Goal: Task Accomplishment & Management: Manage account settings

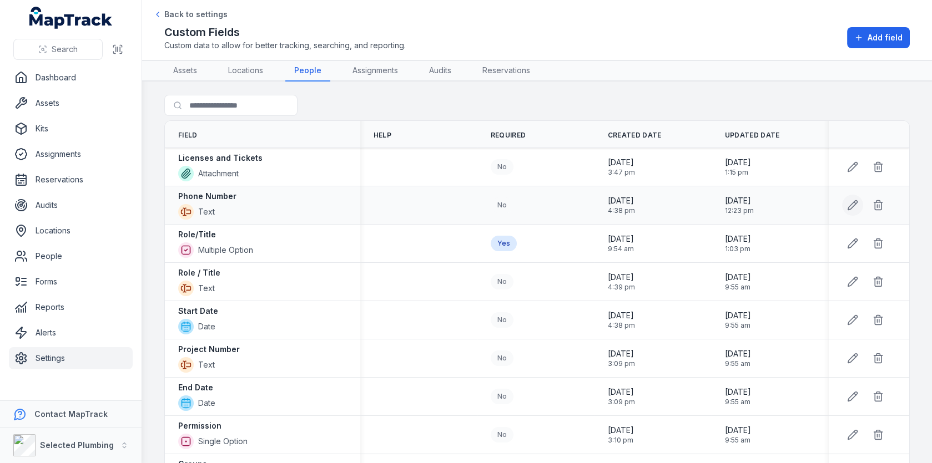
click at [846, 198] on button at bounding box center [852, 205] width 21 height 21
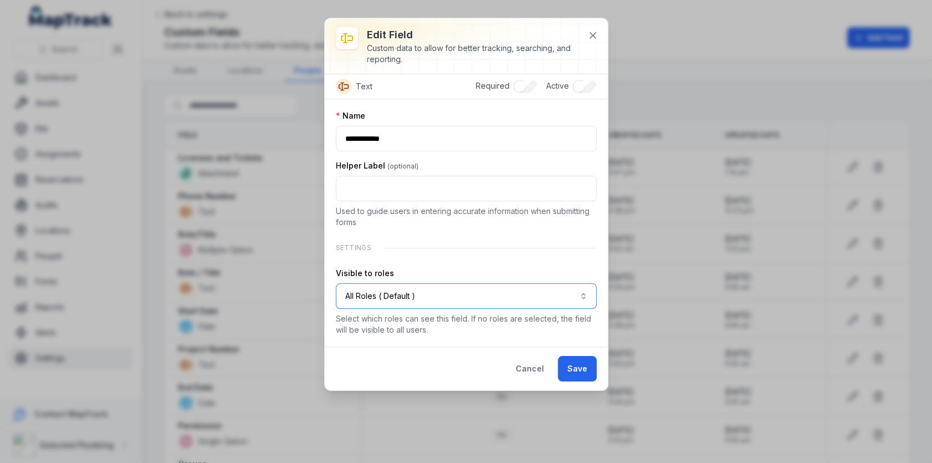
click at [462, 286] on button "All Roles ( Default )" at bounding box center [466, 297] width 261 height 26
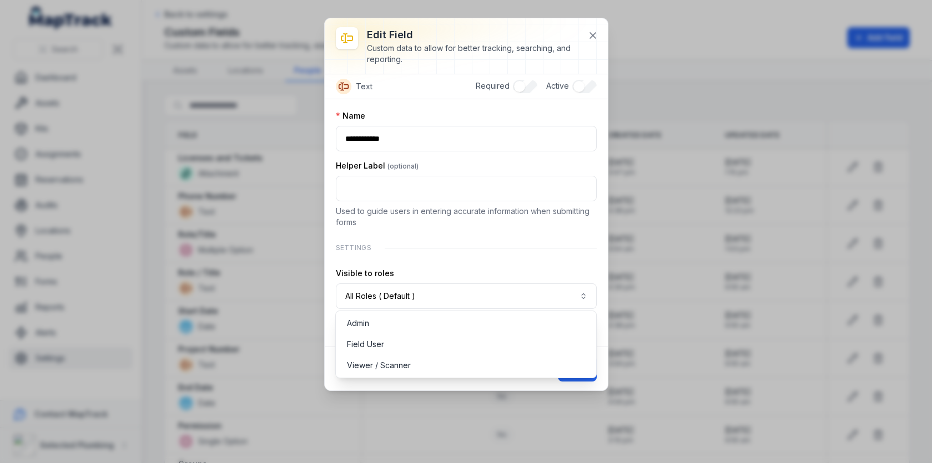
click at [494, 244] on div "**********" at bounding box center [466, 222] width 261 height 225
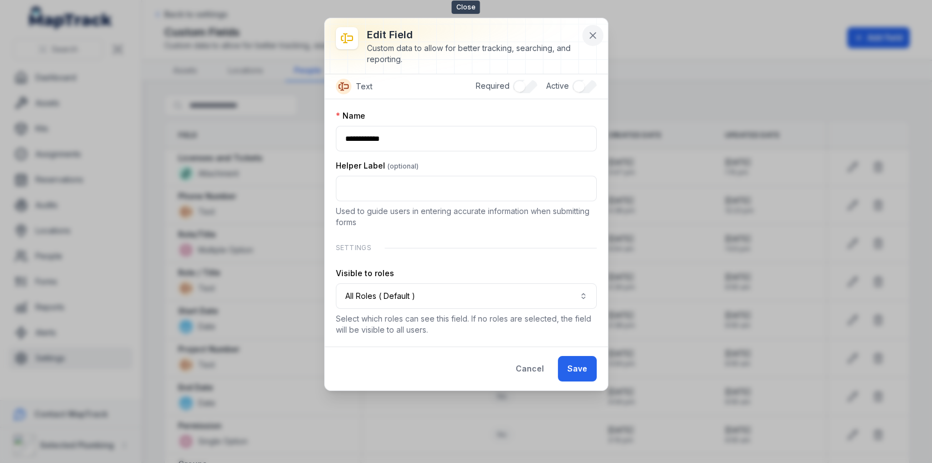
click at [602, 34] on button at bounding box center [592, 35] width 21 height 21
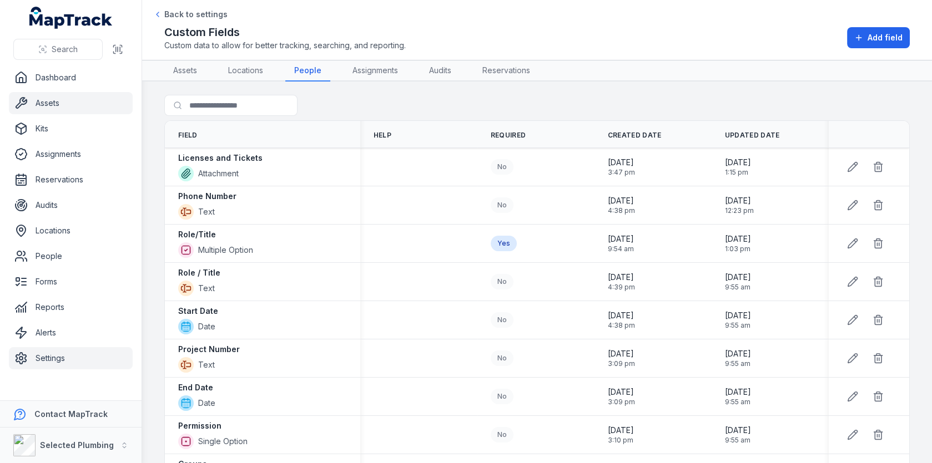
click at [65, 107] on link "Assets" at bounding box center [71, 103] width 124 height 22
click at [386, 106] on div "Search for fields" at bounding box center [536, 108] width 745 height 26
click at [59, 211] on link "Audits" at bounding box center [71, 205] width 124 height 22
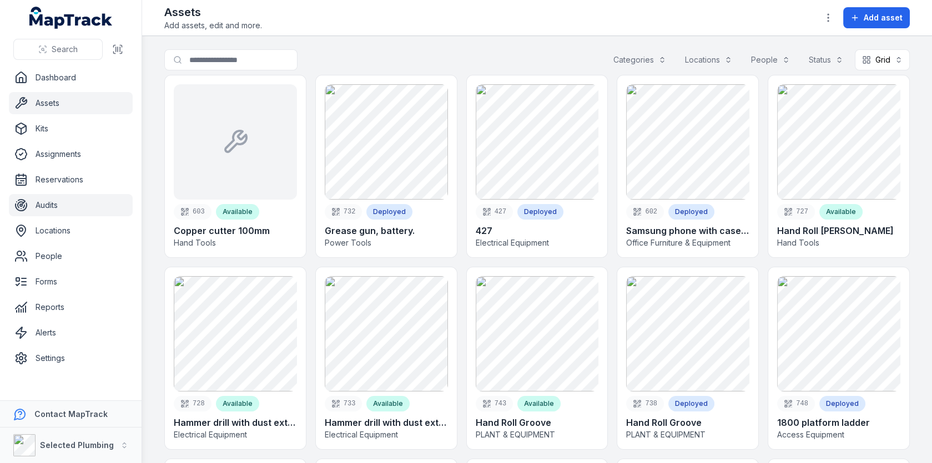
click at [66, 203] on link "Audits" at bounding box center [71, 205] width 124 height 22
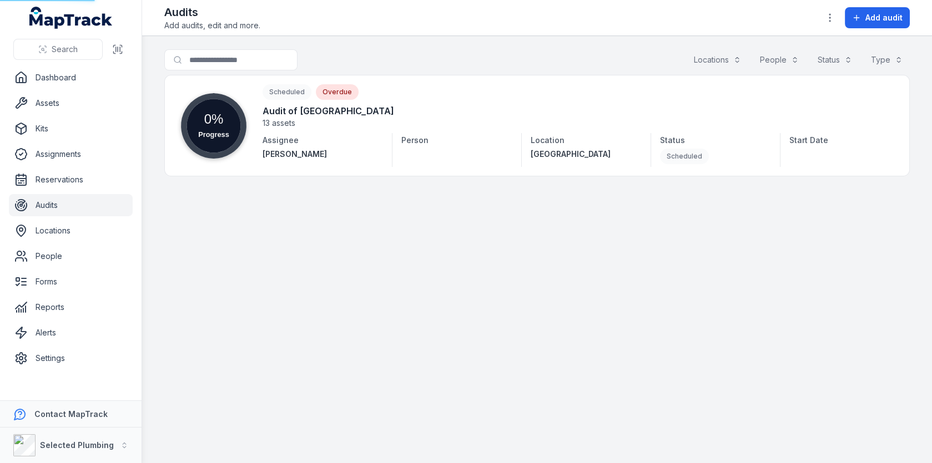
click at [450, 26] on div "Audits Add audits, edit and more. Add audit" at bounding box center [536, 17] width 745 height 27
click at [60, 336] on link "Alerts" at bounding box center [71, 333] width 124 height 22
click at [357, 301] on main "Search for audits Locations People Status Type Progress 0% Scheduled Overdue Au…" at bounding box center [536, 249] width 789 height 427
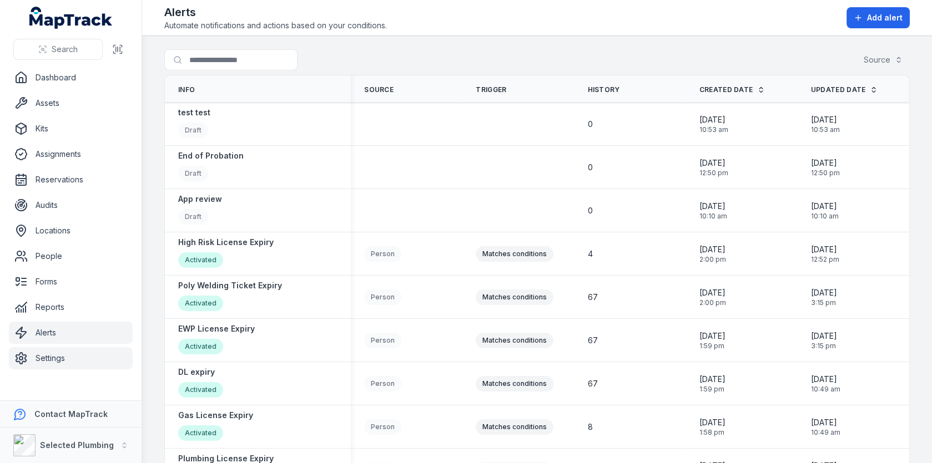
click at [45, 352] on link "Settings" at bounding box center [71, 358] width 124 height 22
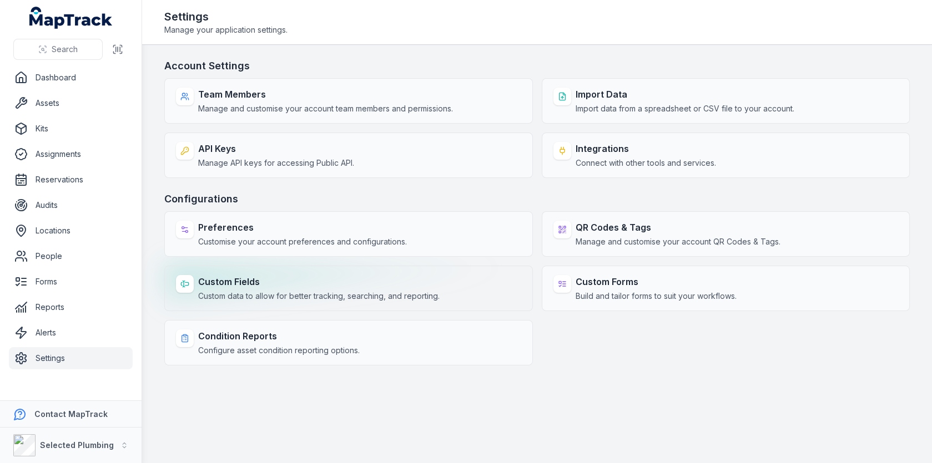
click at [288, 272] on div "Custom Fields Custom data to allow for better tracking, searching, and reportin…" at bounding box center [348, 288] width 368 height 45
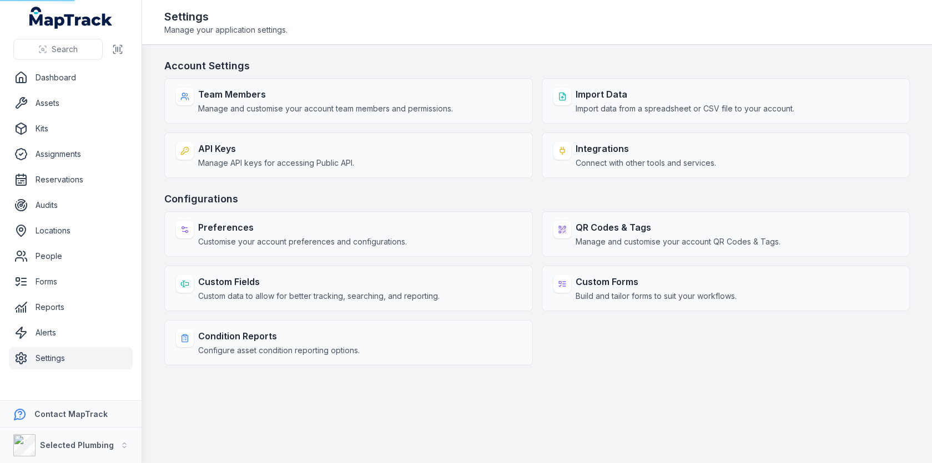
click at [378, 189] on div "Account Settings Team Members Manage and customise your account team members an…" at bounding box center [536, 211] width 745 height 307
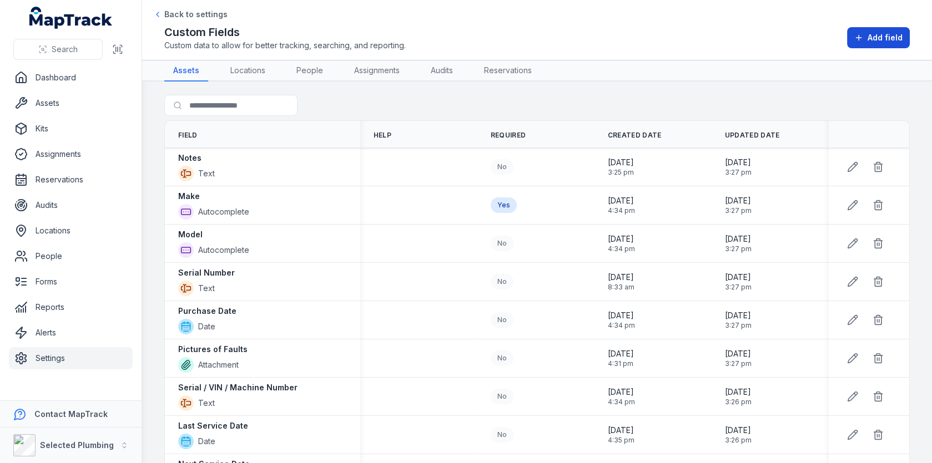
click at [887, 44] on button "Add field" at bounding box center [878, 37] width 63 height 21
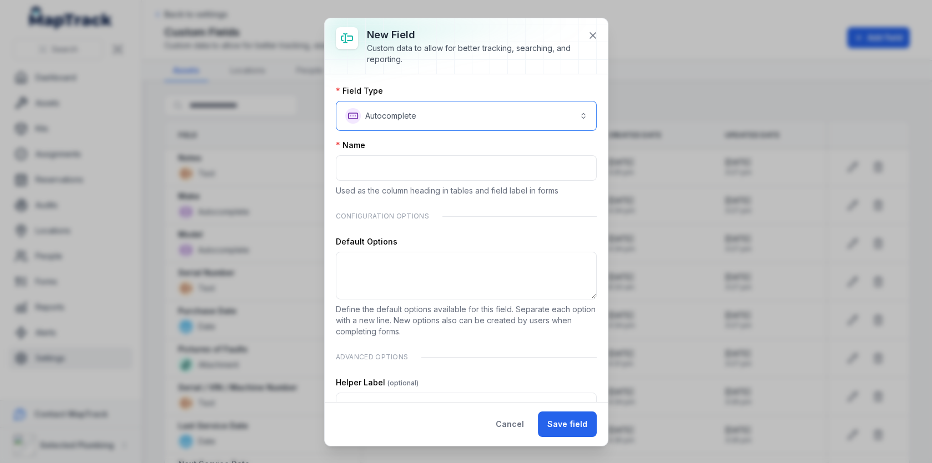
click at [434, 107] on button "**********" at bounding box center [466, 116] width 261 height 30
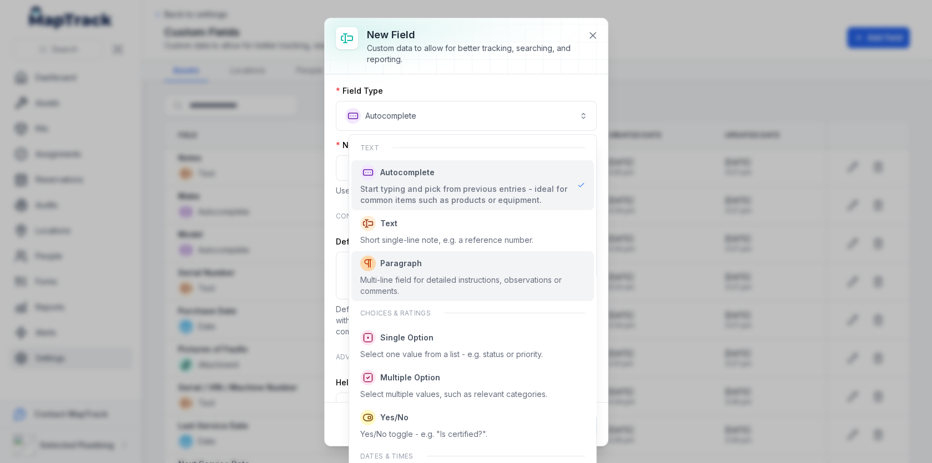
scroll to position [200, 0]
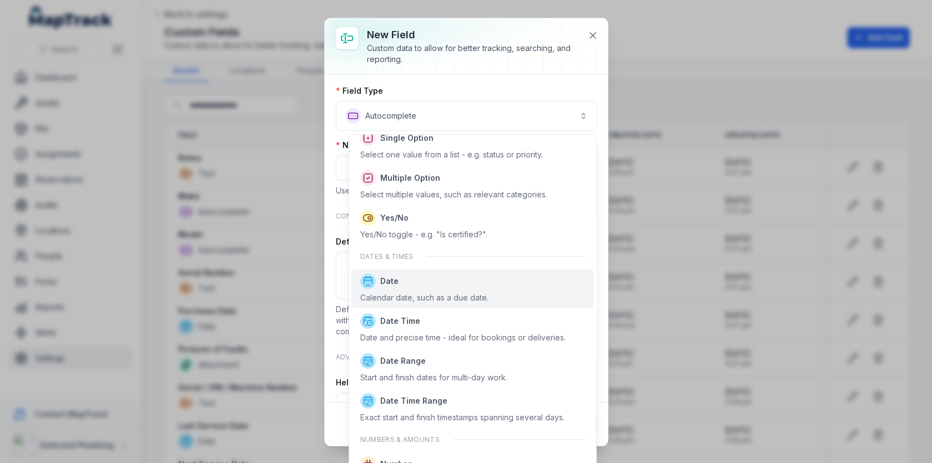
click at [418, 296] on div "Calendar date, such as a due date." at bounding box center [424, 297] width 128 height 11
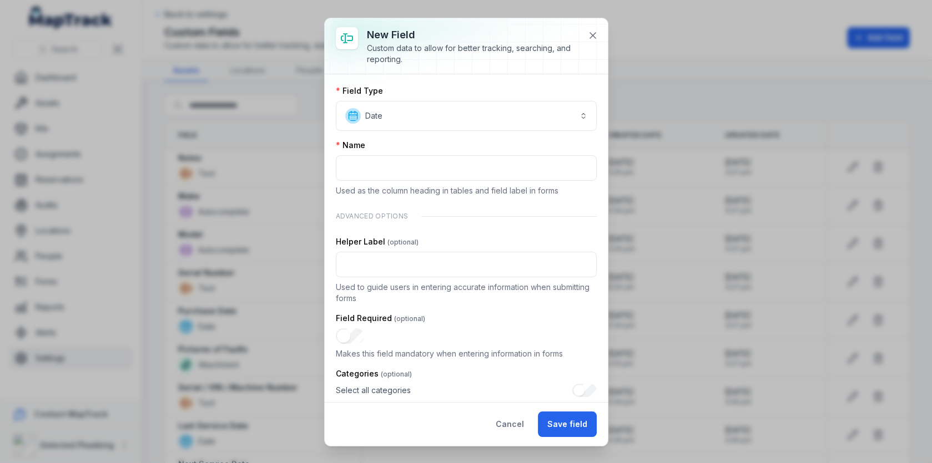
click at [426, 180] on div "Name Used as the column heading in tables and field label in forms" at bounding box center [466, 168] width 261 height 57
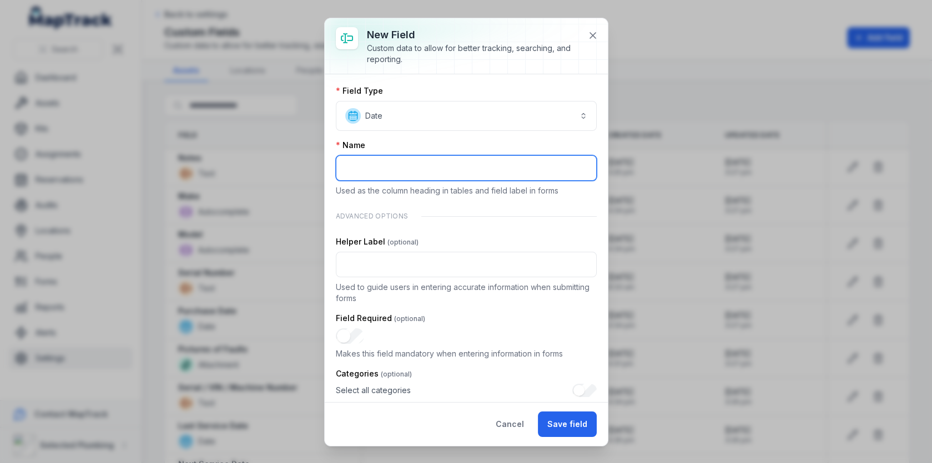
click at [429, 174] on input ":rf3:-form-item-label" at bounding box center [466, 168] width 261 height 26
type input "*"
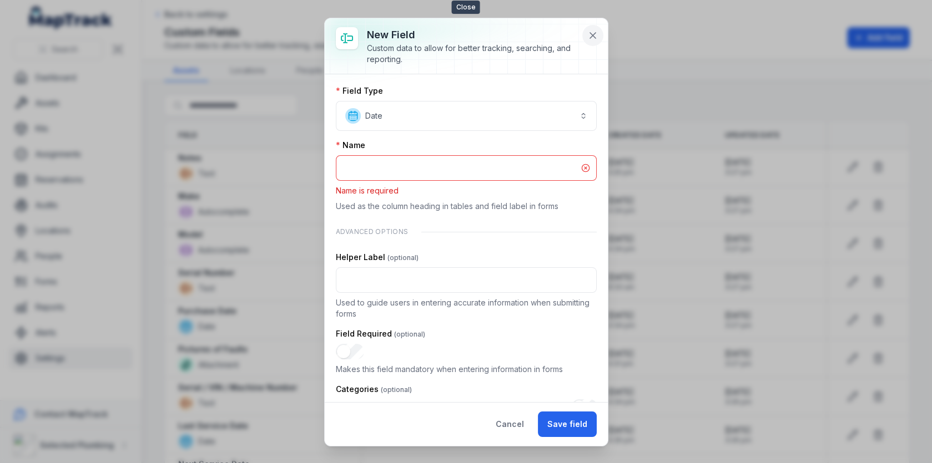
click at [593, 31] on icon at bounding box center [592, 35] width 11 height 11
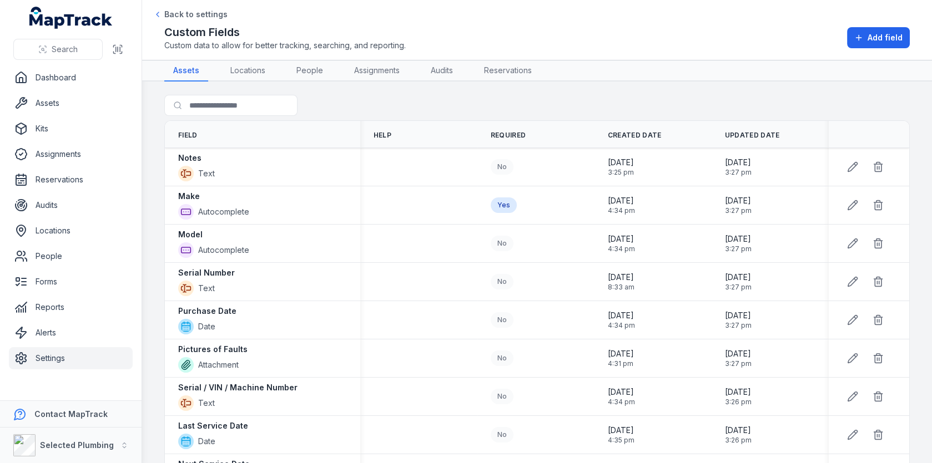
click at [551, 58] on header "Toggle Navigation Back to settings Custom Fields Custom data to allow for bette…" at bounding box center [536, 30] width 789 height 60
click at [77, 328] on link "Alerts" at bounding box center [71, 333] width 124 height 22
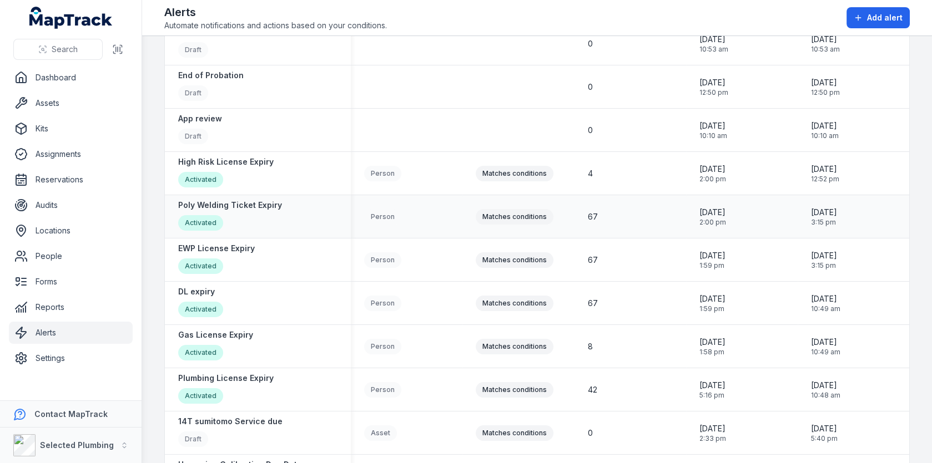
scroll to position [100, 0]
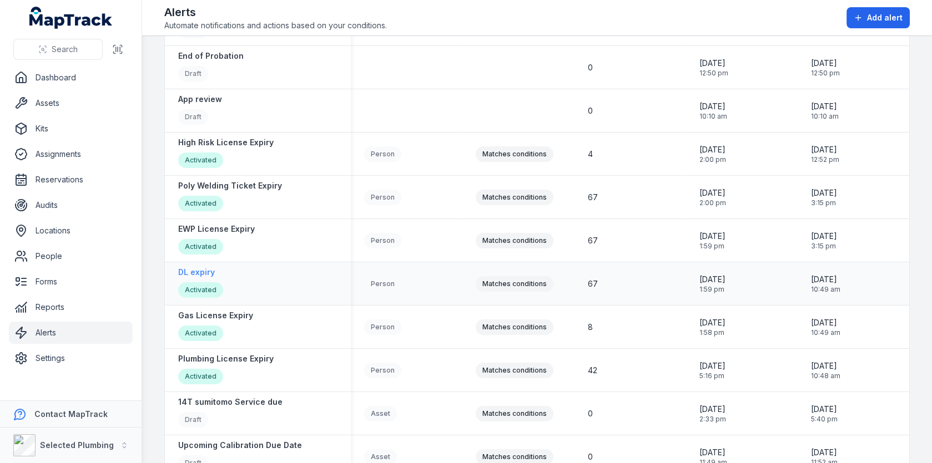
click at [214, 279] on div "DL expiry Activated" at bounding box center [200, 284] width 45 height 34
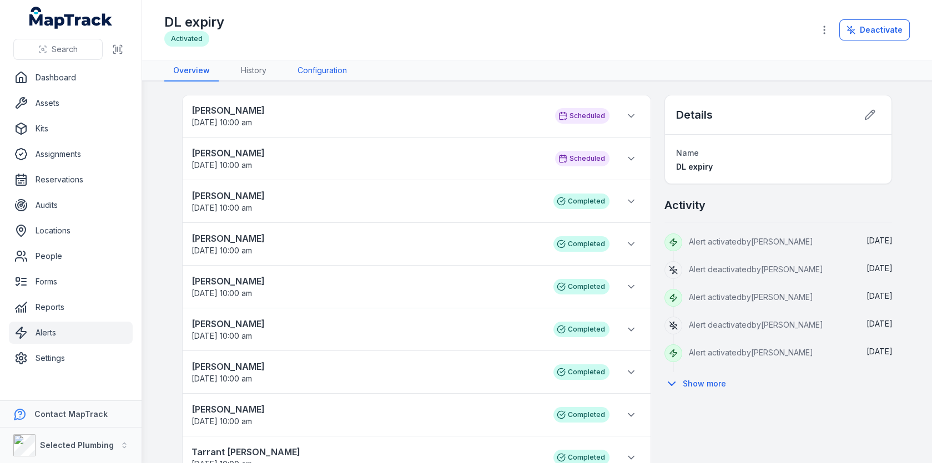
click at [310, 67] on link "Configuration" at bounding box center [321, 70] width 67 height 21
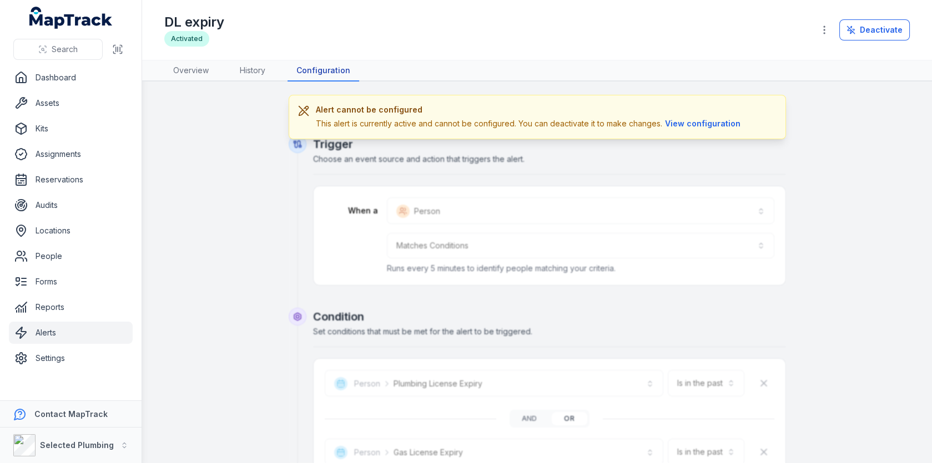
scroll to position [23, 0]
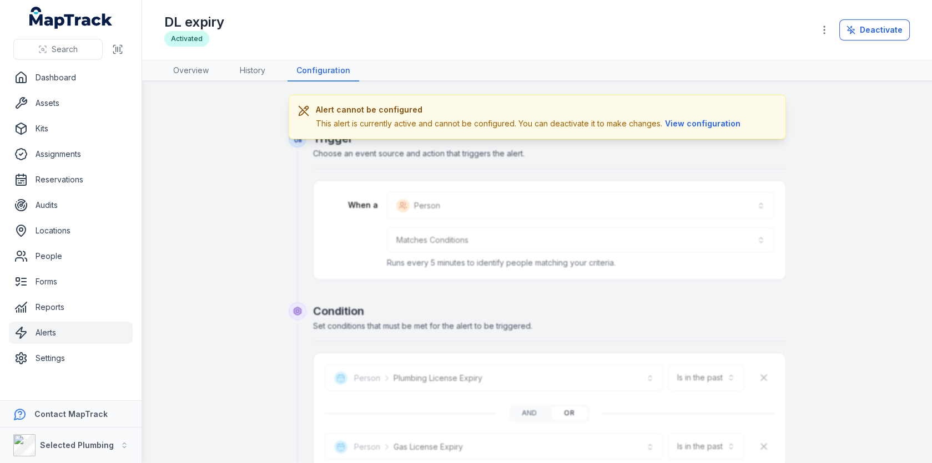
click at [114, 323] on link "Alerts" at bounding box center [71, 333] width 124 height 22
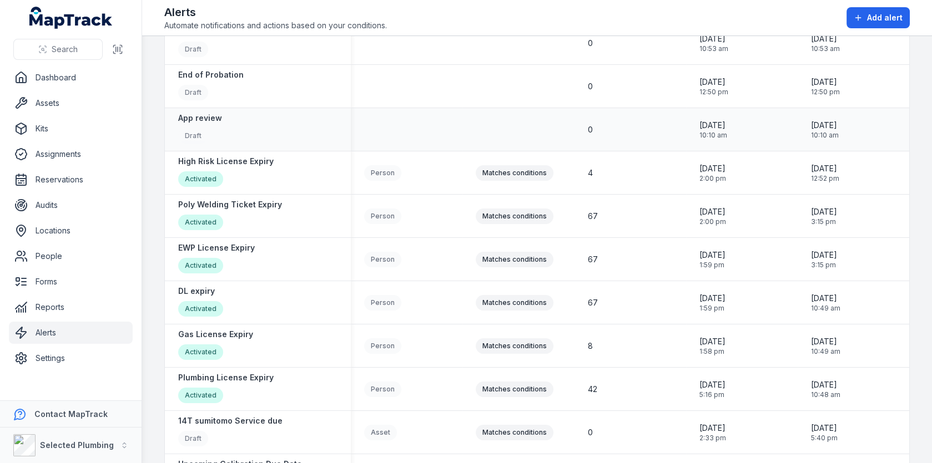
scroll to position [102, 0]
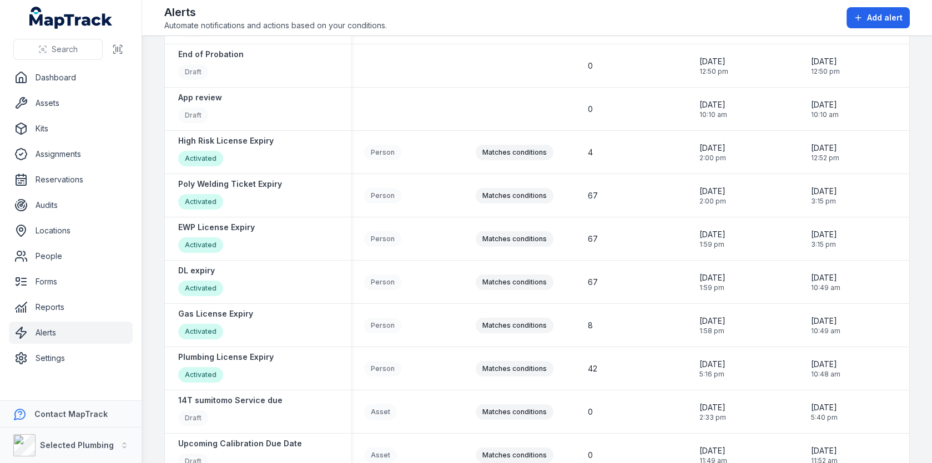
click at [911, 17] on header "Toggle Navigation Alerts Automate notifications and actions based on your condi…" at bounding box center [536, 18] width 789 height 36
click at [868, 17] on span "Add alert" at bounding box center [885, 17] width 36 height 11
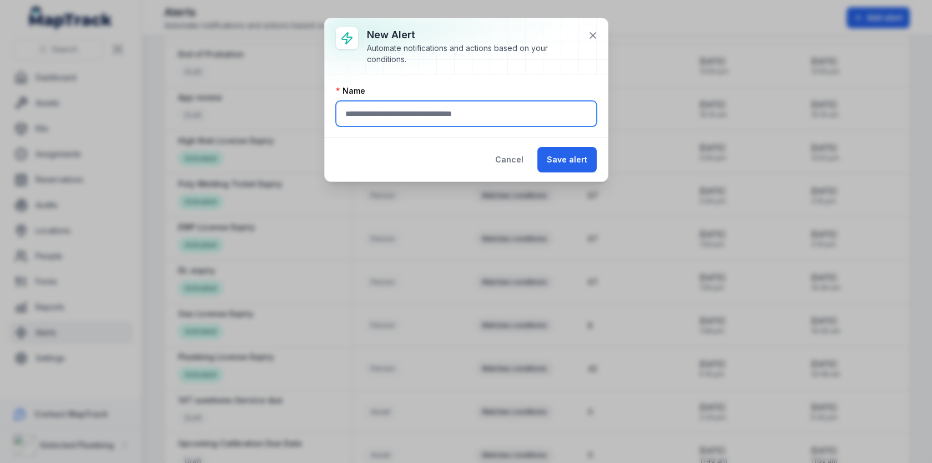
click at [500, 107] on input "text" at bounding box center [466, 114] width 261 height 26
type input "**********"
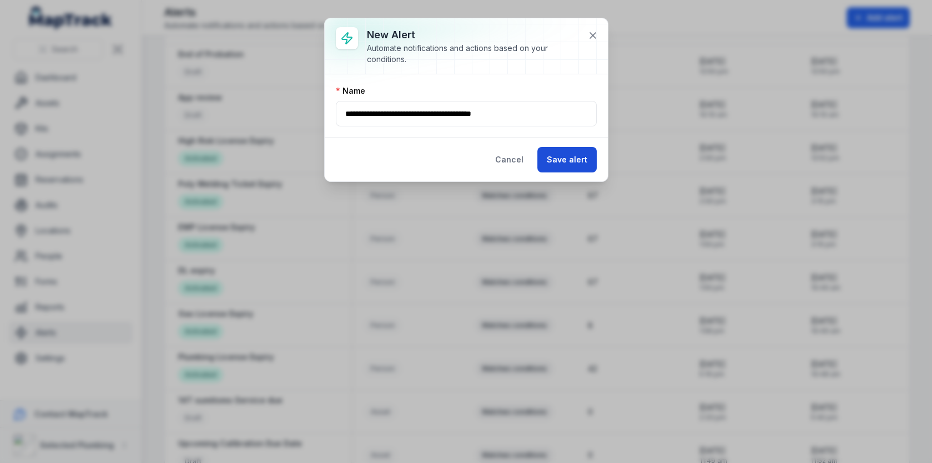
click at [588, 164] on button "Save alert" at bounding box center [566, 160] width 59 height 26
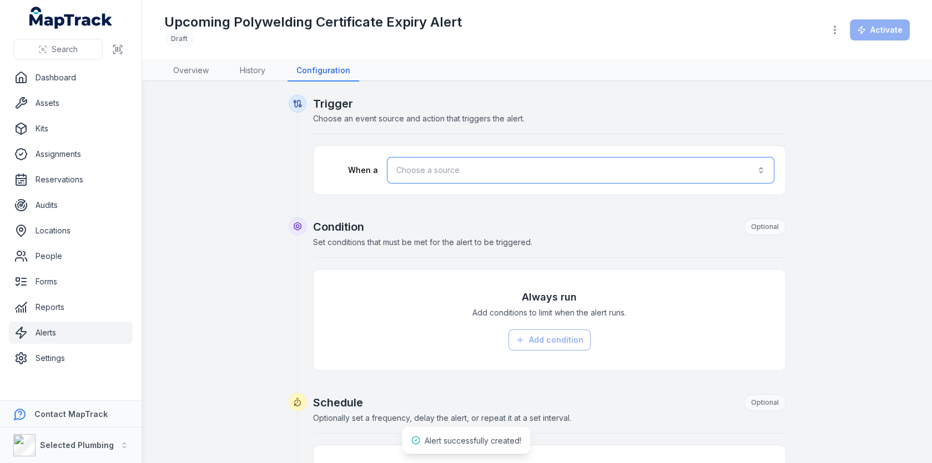
click at [446, 165] on button "Choose a source" at bounding box center [580, 170] width 387 height 27
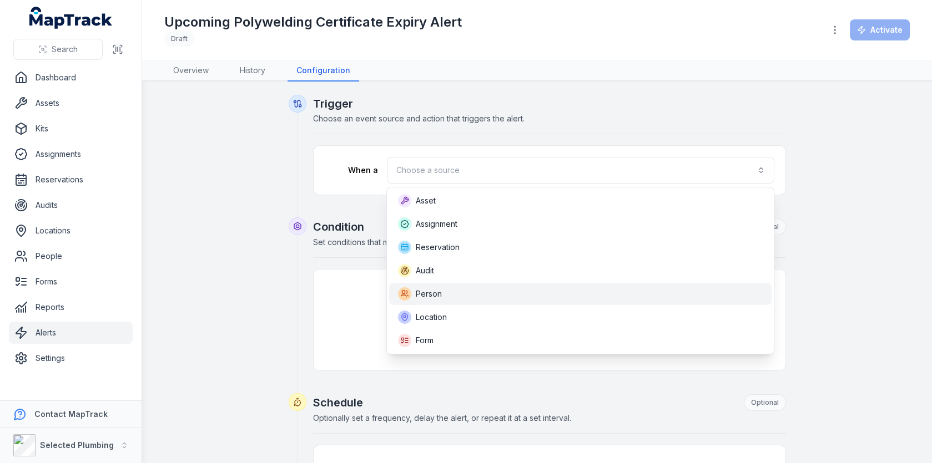
click at [448, 298] on div "Person" at bounding box center [580, 293] width 365 height 13
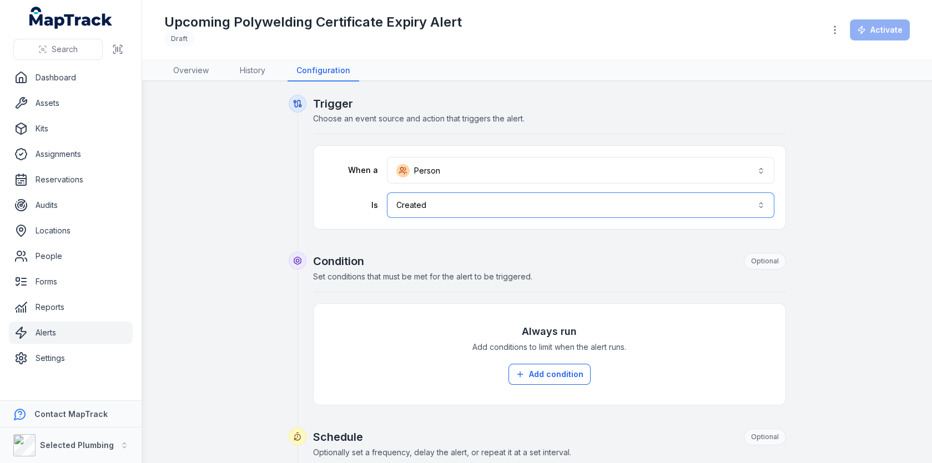
click at [502, 215] on button "Created ******" at bounding box center [580, 206] width 387 height 26
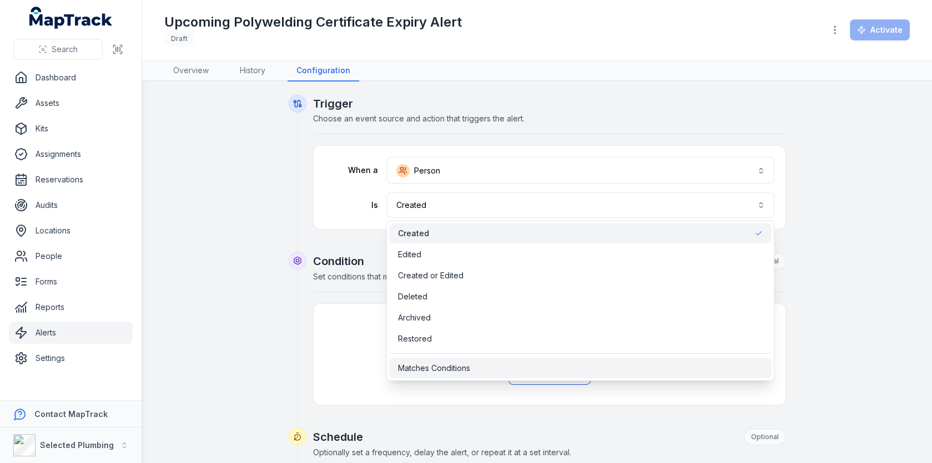
click at [478, 366] on div "Matches Conditions" at bounding box center [580, 368] width 365 height 11
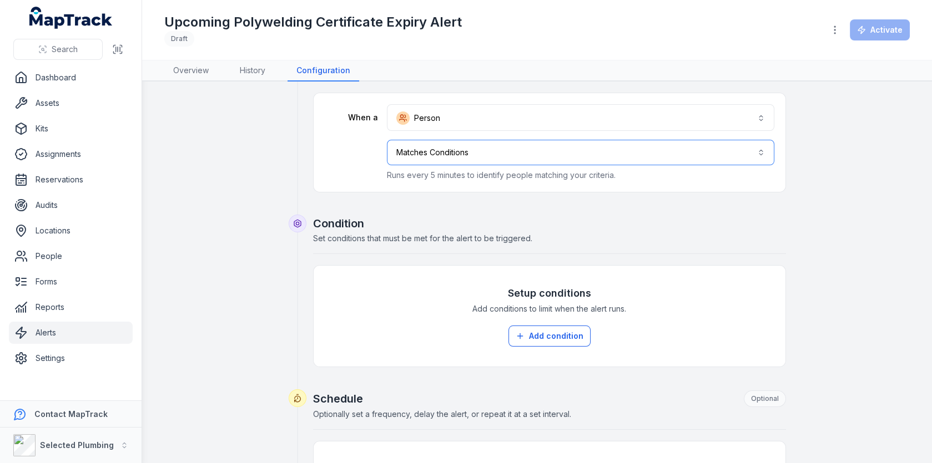
scroll to position [126, 0]
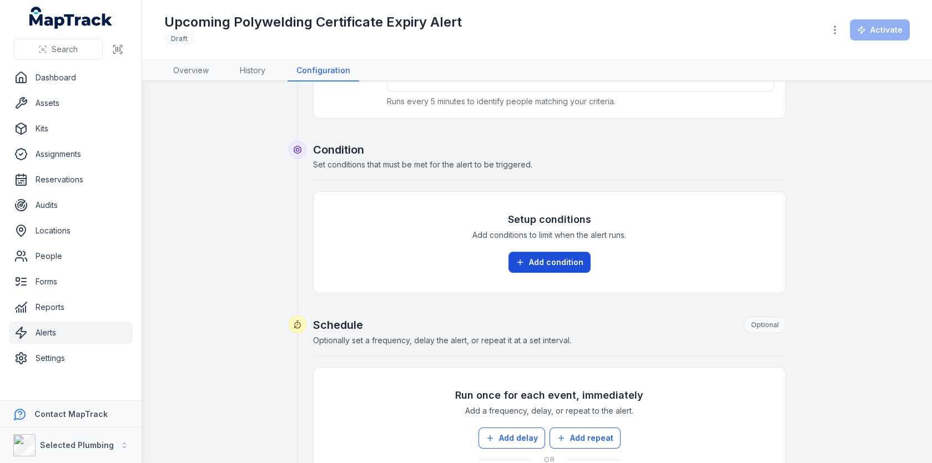
click at [556, 264] on button "Add condition" at bounding box center [549, 262] width 82 height 21
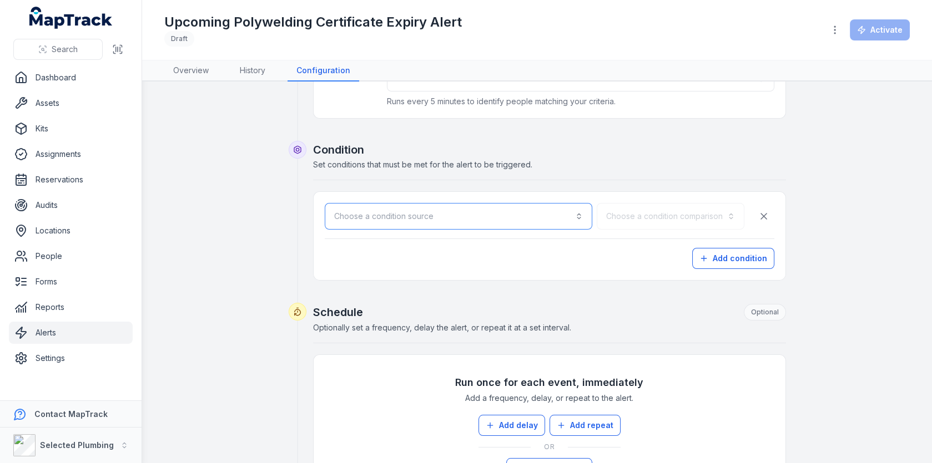
click at [550, 225] on button "Choose a condition source" at bounding box center [458, 216] width 267 height 27
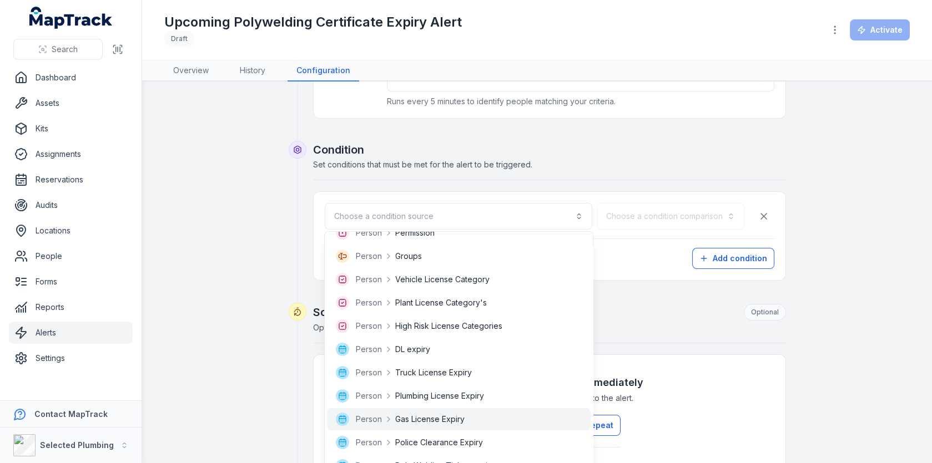
scroll to position [365, 0]
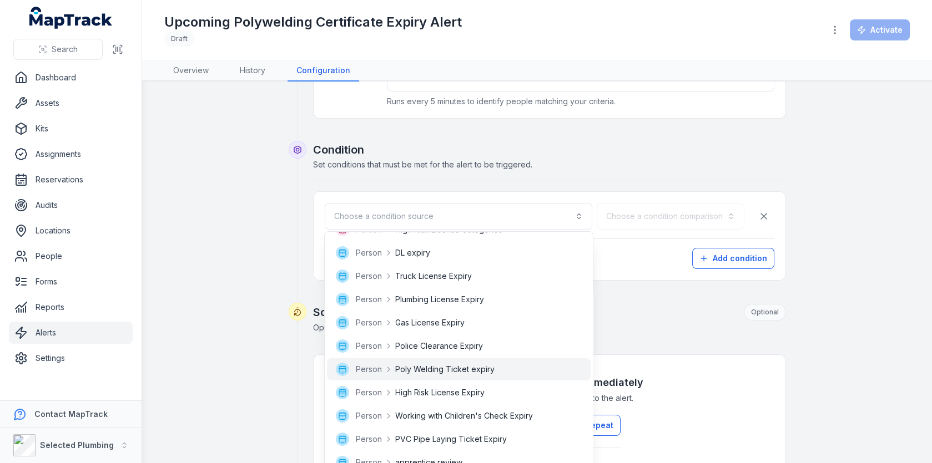
click at [489, 372] on span "Poly Welding Ticket expiry" at bounding box center [444, 369] width 99 height 11
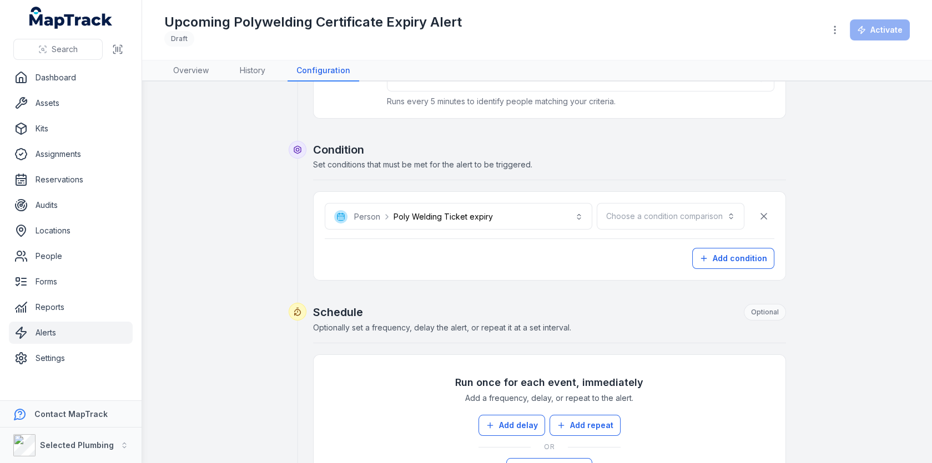
click at [662, 234] on div "**********" at bounding box center [549, 236] width 449 height 66
click at [666, 218] on button "Choose a condition comparison" at bounding box center [670, 216] width 148 height 27
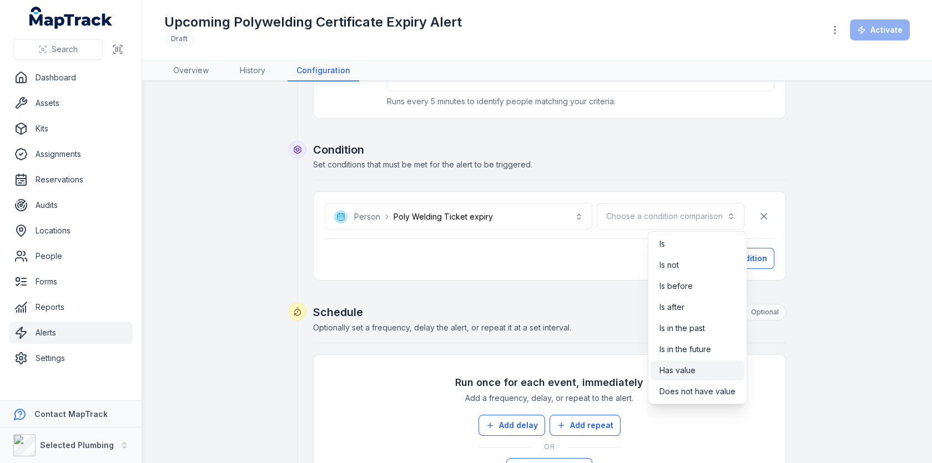
click at [697, 369] on div "Has value" at bounding box center [697, 370] width 76 height 11
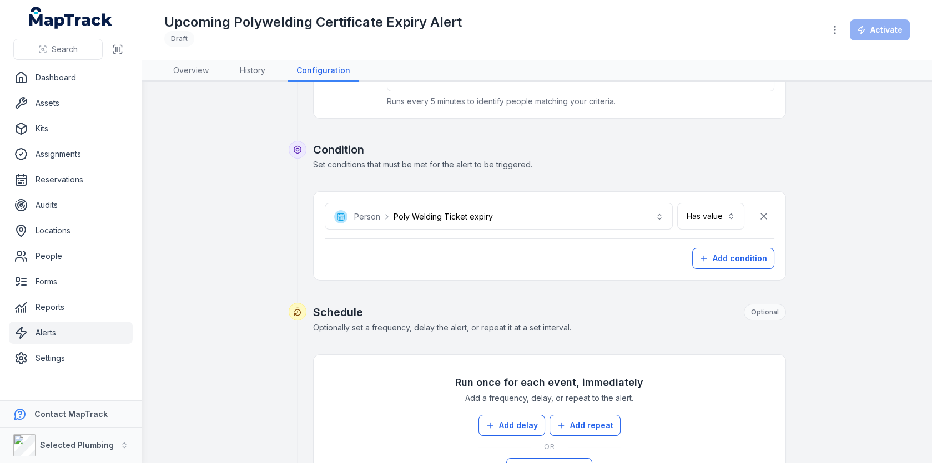
click at [878, 238] on div "**********" at bounding box center [536, 346] width 745 height 756
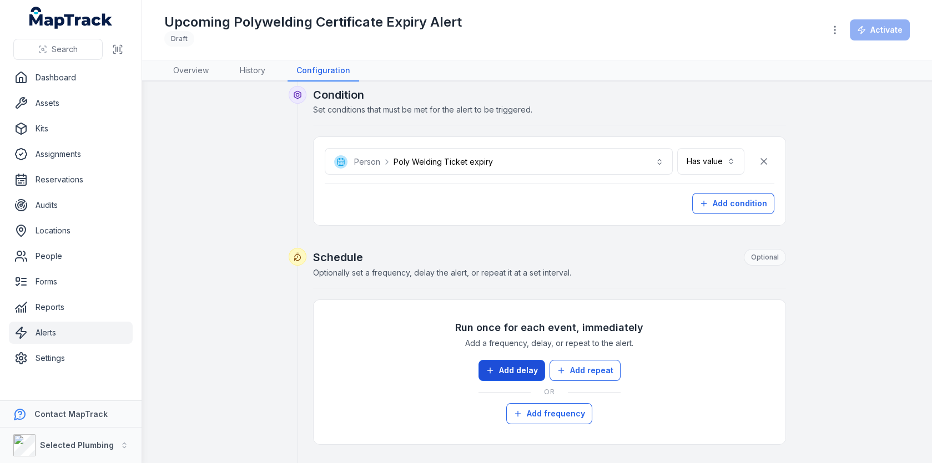
click at [505, 360] on button "Add delay" at bounding box center [511, 370] width 67 height 21
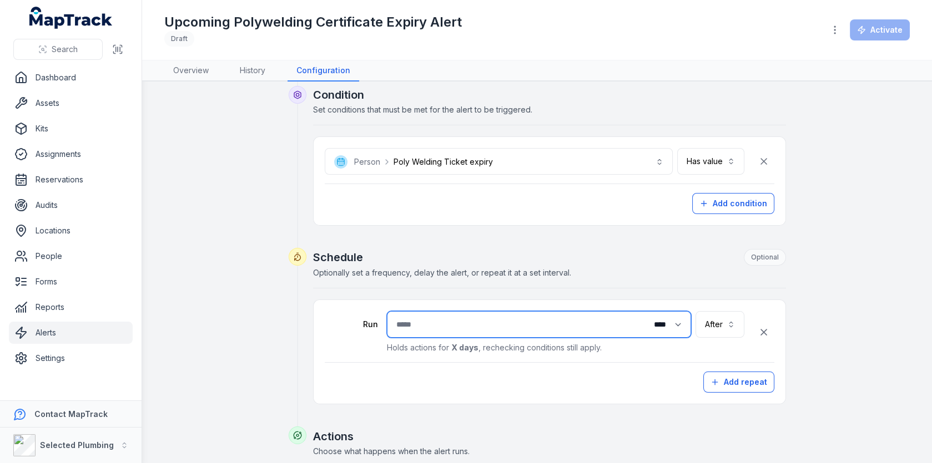
click at [486, 321] on input "number" at bounding box center [539, 324] width 304 height 27
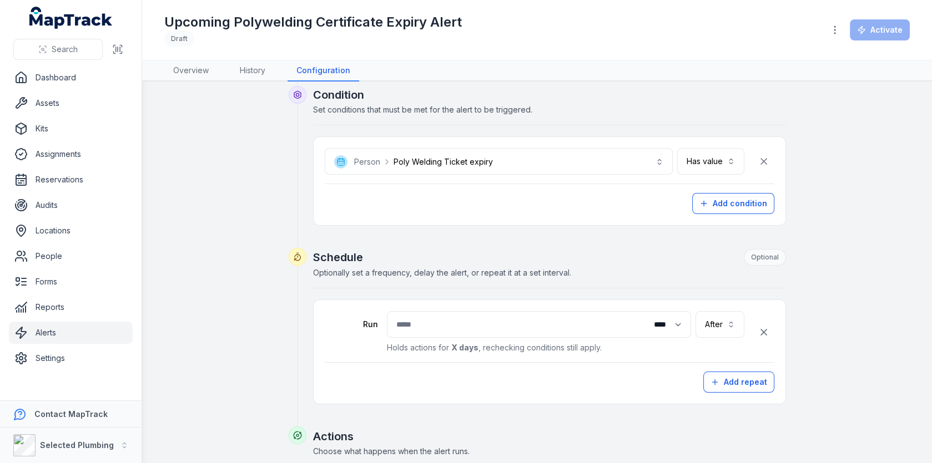
click at [770, 318] on div "Run Time units ***** **** ***** ****** ***** After ***** Holds actions for X da…" at bounding box center [549, 337] width 449 height 52
click at [764, 327] on icon "button" at bounding box center [763, 332] width 11 height 11
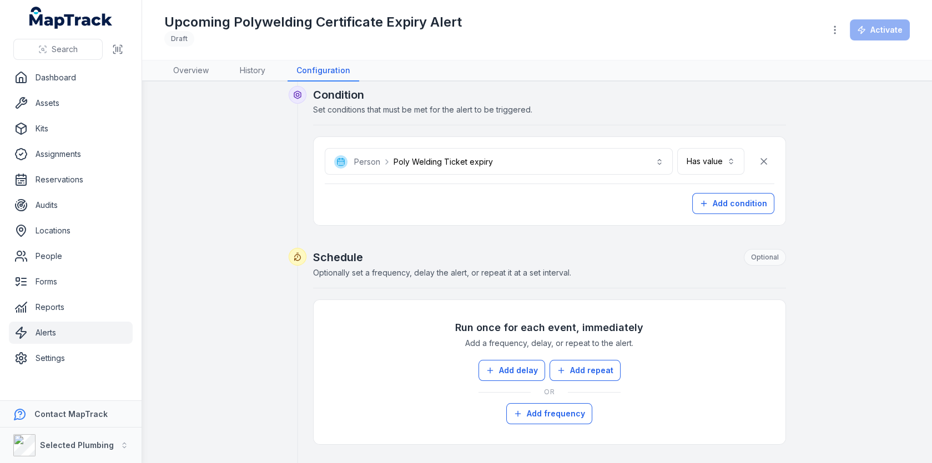
scroll to position [0, 0]
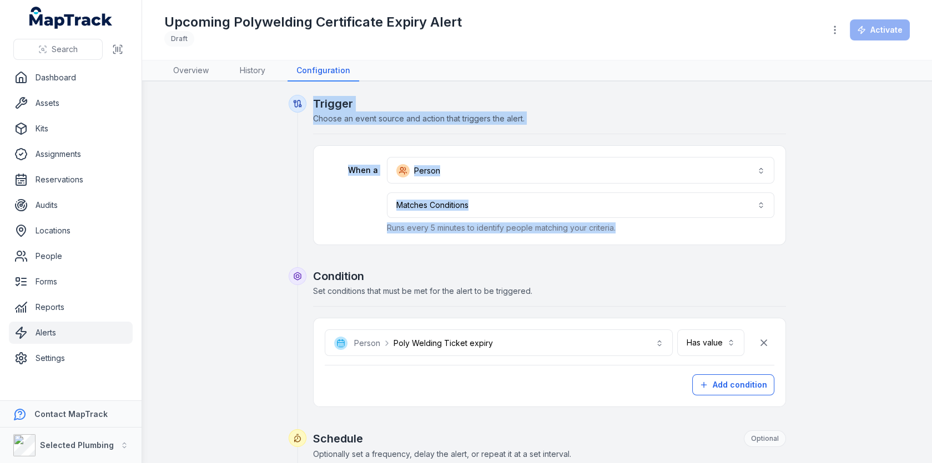
drag, startPoint x: 313, startPoint y: 97, endPoint x: 754, endPoint y: 249, distance: 465.8
click at [754, 249] on div "**********" at bounding box center [549, 181] width 473 height 173
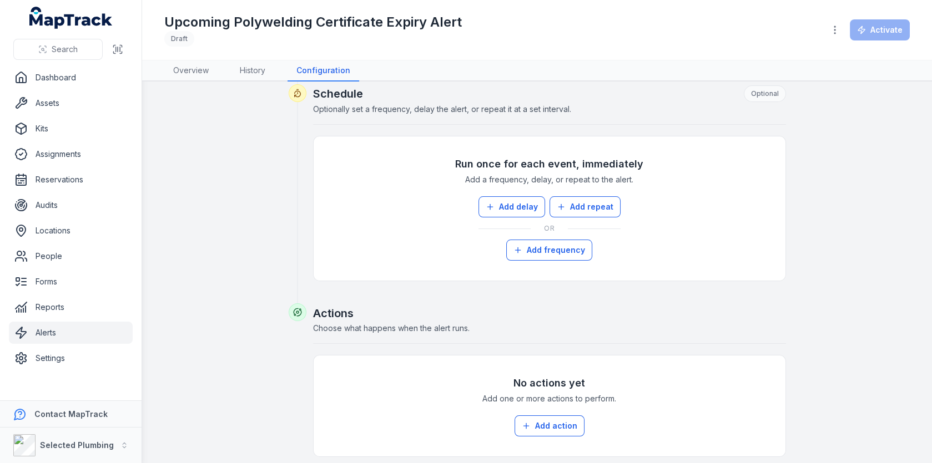
scroll to position [332, 0]
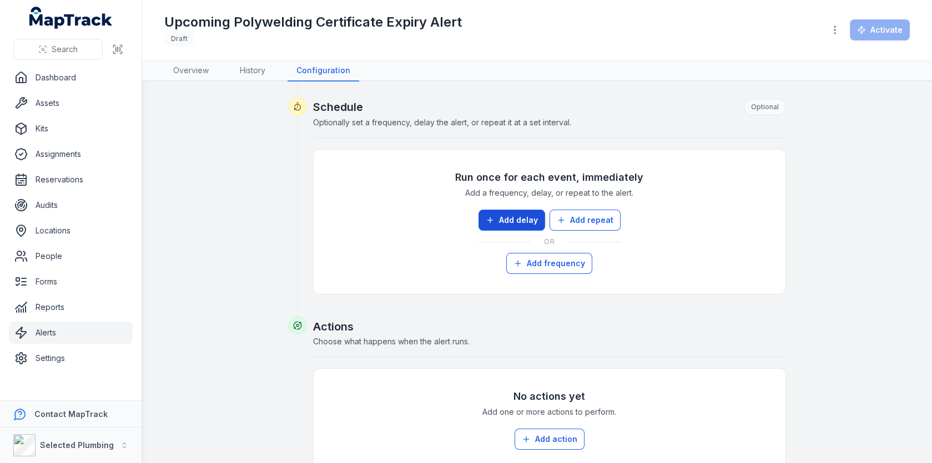
click at [506, 212] on button "Add delay" at bounding box center [511, 220] width 67 height 21
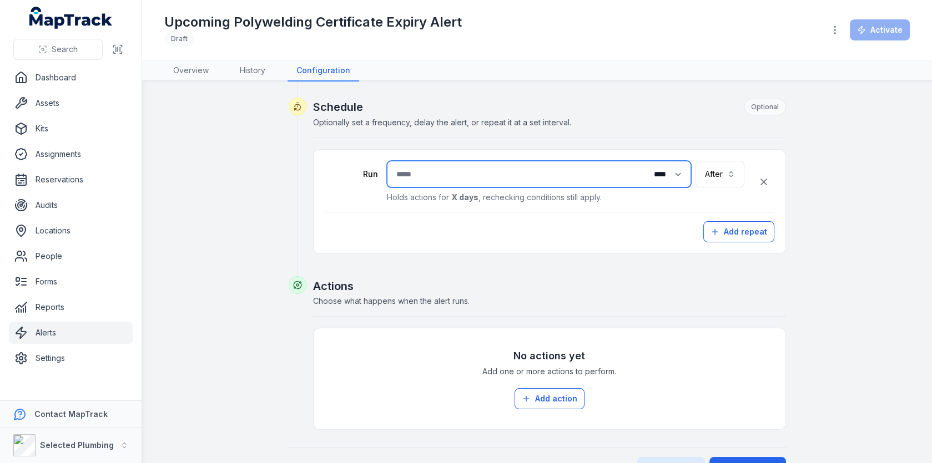
click at [514, 174] on input "number" at bounding box center [539, 174] width 304 height 27
type input "**"
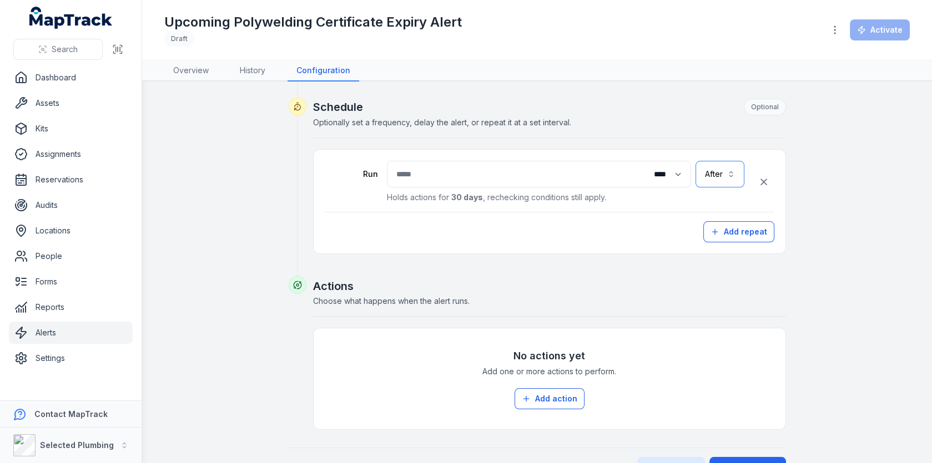
click at [723, 161] on button "After *****" at bounding box center [719, 174] width 49 height 27
click at [714, 215] on span "Before" at bounding box center [719, 220] width 25 height 11
click at [714, 174] on button "**********" at bounding box center [701, 174] width 85 height 27
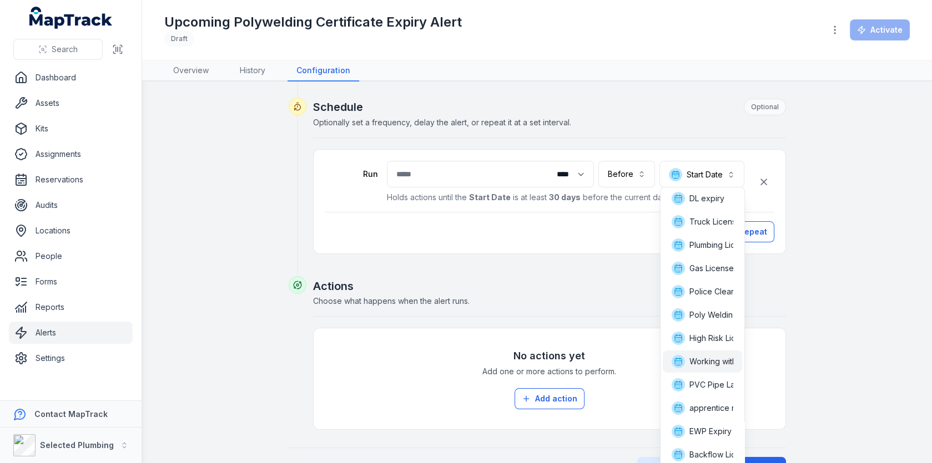
scroll to position [26, 0]
click at [715, 333] on span "Poly Welding Ticket expiry" at bounding box center [738, 338] width 99 height 11
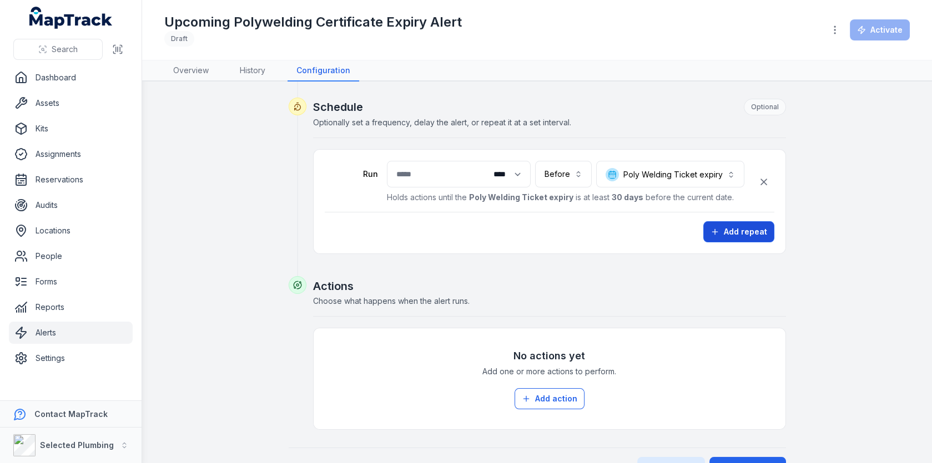
click at [736, 235] on button "Add repeat" at bounding box center [738, 231] width 71 height 21
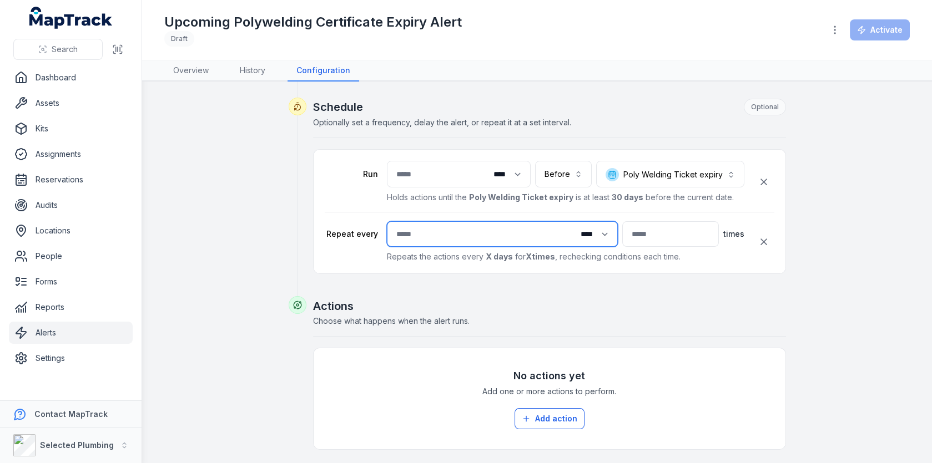
click at [497, 230] on input "number" at bounding box center [502, 234] width 231 height 26
click at [568, 228] on select "**** ***** ****** *****" at bounding box center [592, 234] width 48 height 21
select select "****"
click at [568, 224] on select "**** ***** ****** *****" at bounding box center [592, 234] width 48 height 21
click at [482, 235] on input "number" at bounding box center [502, 234] width 231 height 26
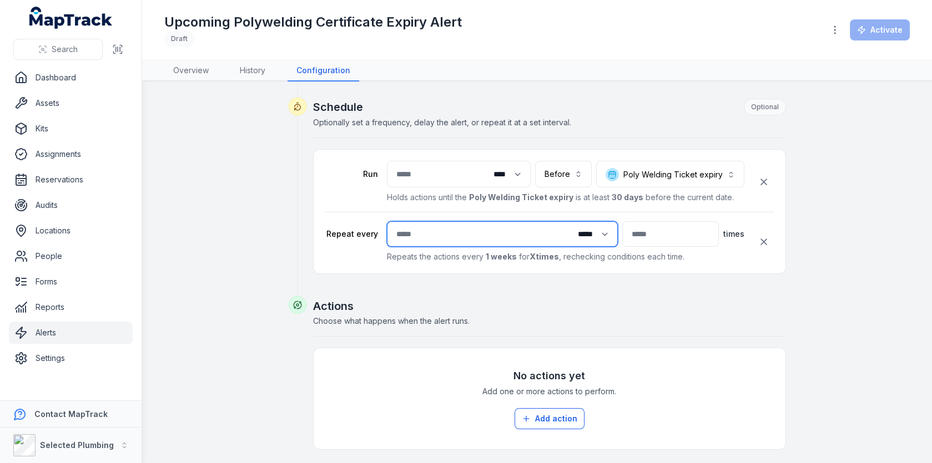
type input "*"
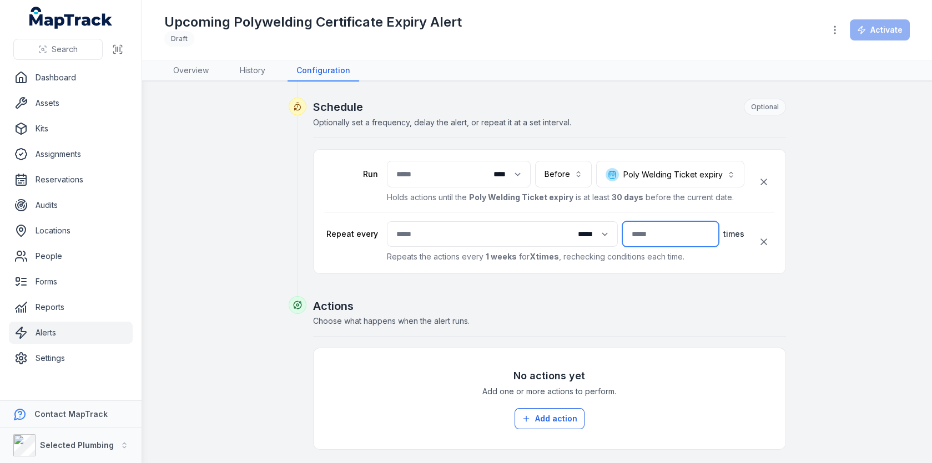
click at [635, 235] on input "number" at bounding box center [670, 234] width 97 height 26
type input "*"
click at [823, 189] on div "**********" at bounding box center [536, 130] width 745 height 735
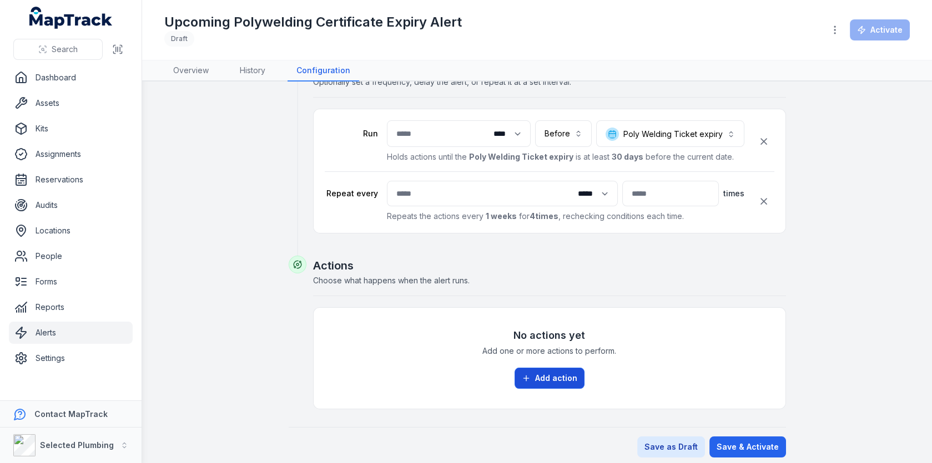
click at [563, 379] on button "Add action" at bounding box center [549, 378] width 70 height 21
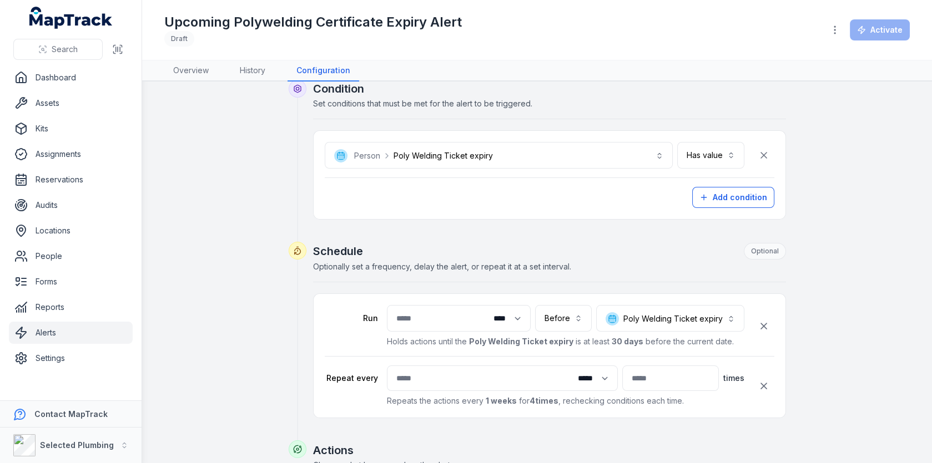
scroll to position [156, 0]
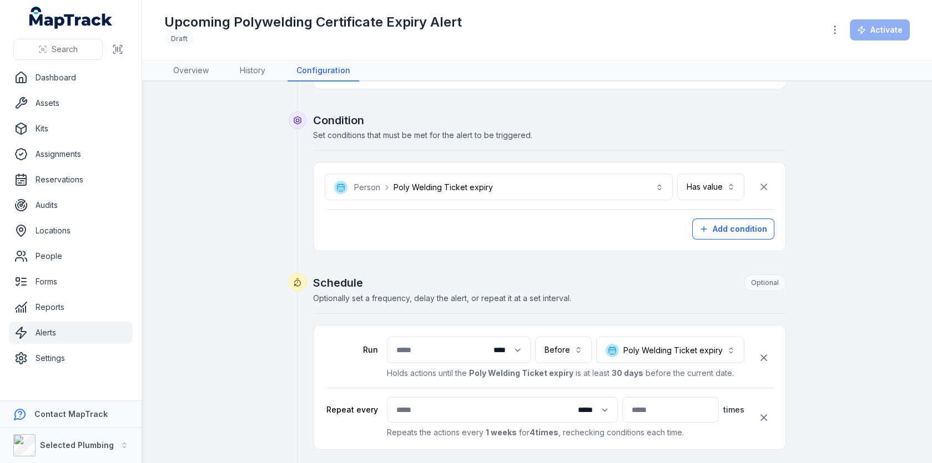
click at [423, 296] on span "Optionally set a frequency, delay the alert, or repeat it at a set interval." at bounding box center [442, 297] width 258 height 9
click at [408, 346] on input "**" at bounding box center [459, 350] width 144 height 27
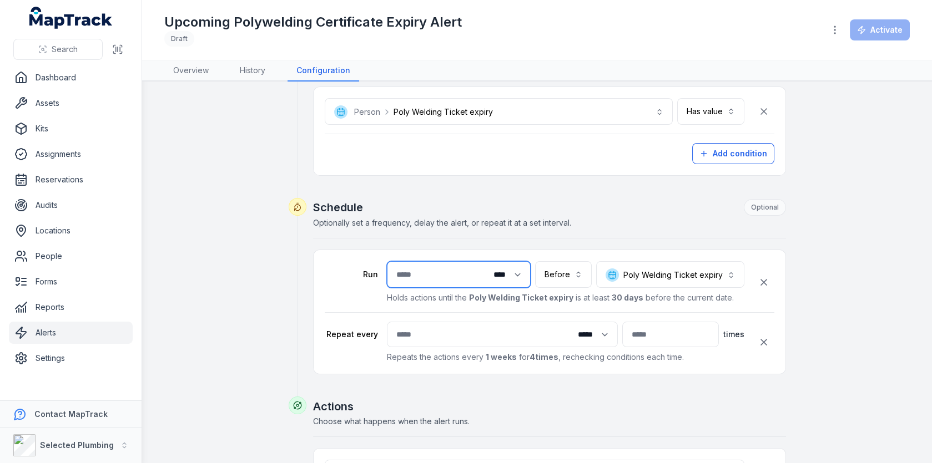
scroll to position [358, 0]
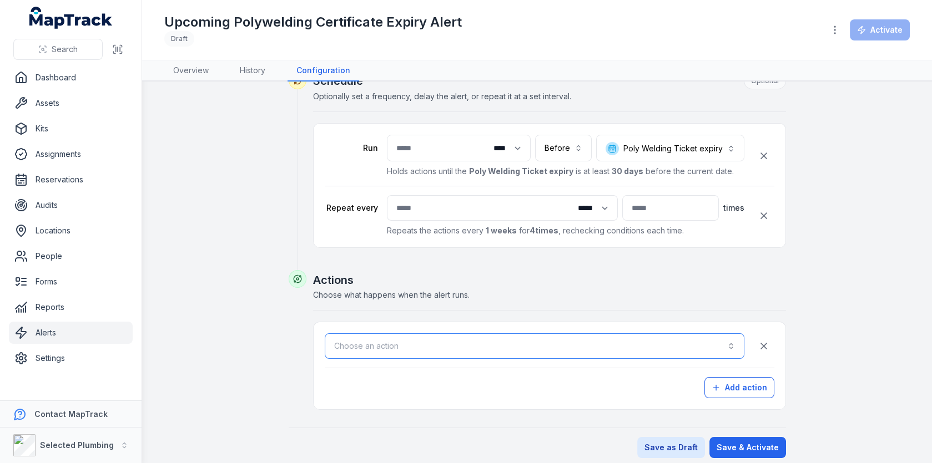
click at [514, 346] on button "Choose an action" at bounding box center [534, 346] width 419 height 26
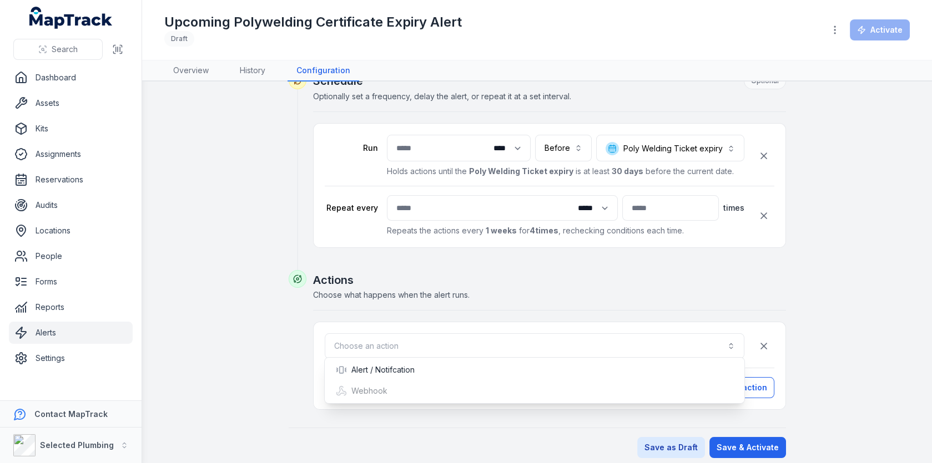
click at [665, 290] on div "Actions Choose what happens when the alert runs. Choose an action Add action" at bounding box center [549, 341] width 473 height 138
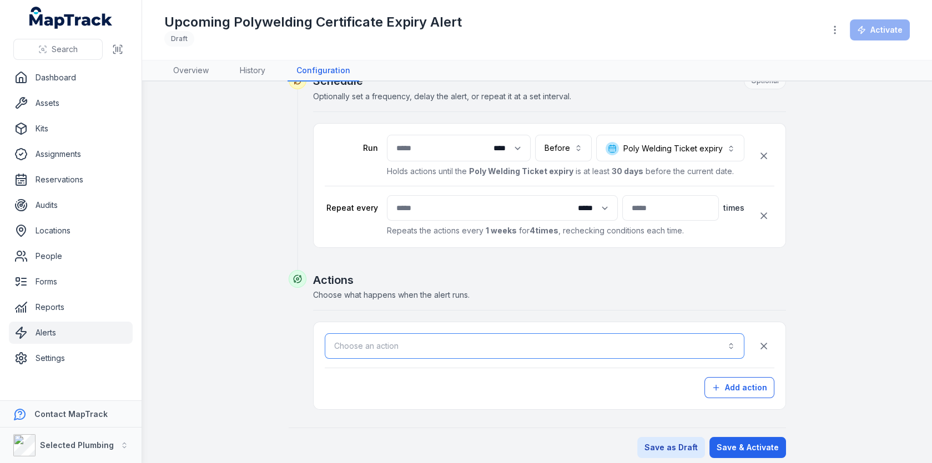
click at [456, 333] on button "Choose an action" at bounding box center [534, 346] width 419 height 26
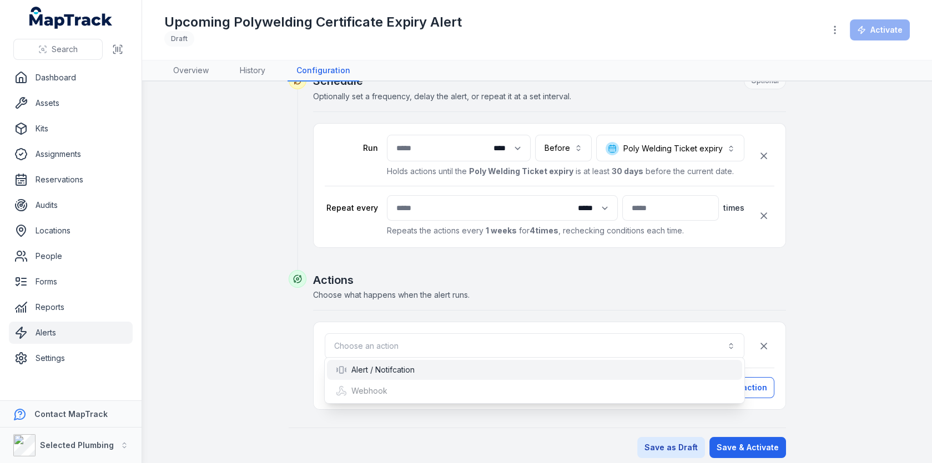
click at [448, 361] on div "Alert / Notifcation" at bounding box center [534, 370] width 415 height 20
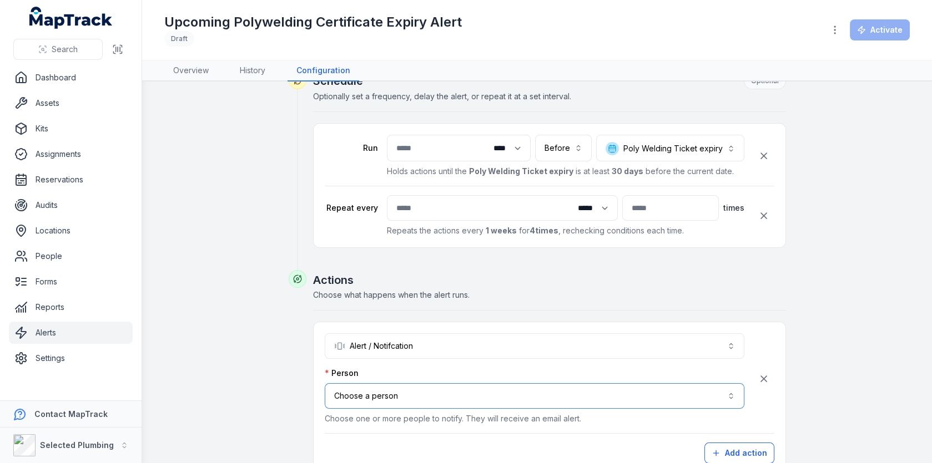
click at [439, 388] on button "Choose a person" at bounding box center [534, 396] width 419 height 26
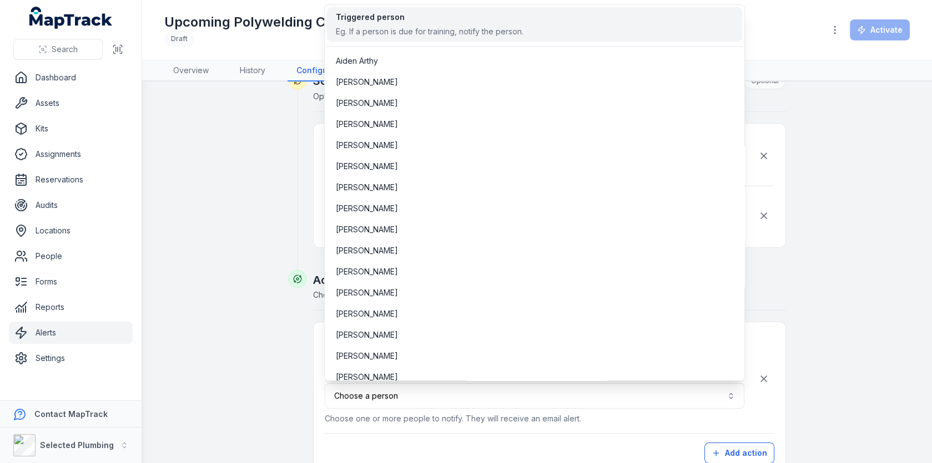
click at [484, 22] on div "Triggered person" at bounding box center [430, 17] width 188 height 11
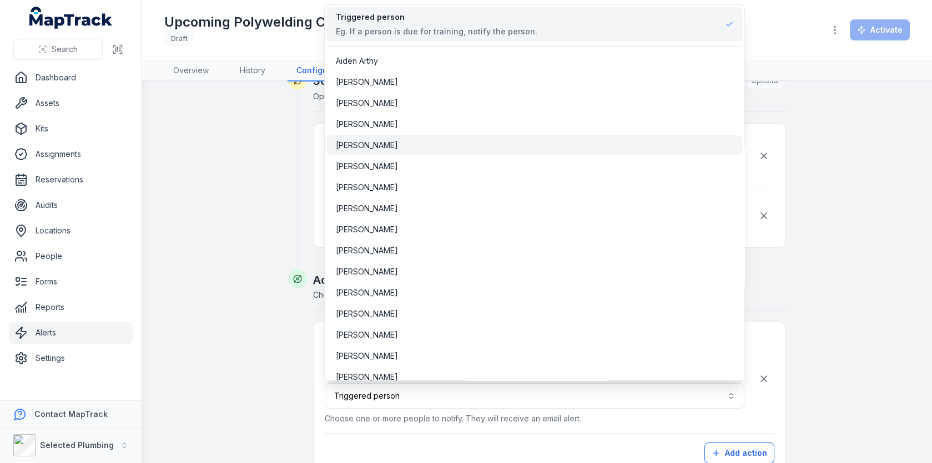
scroll to position [1300, 0]
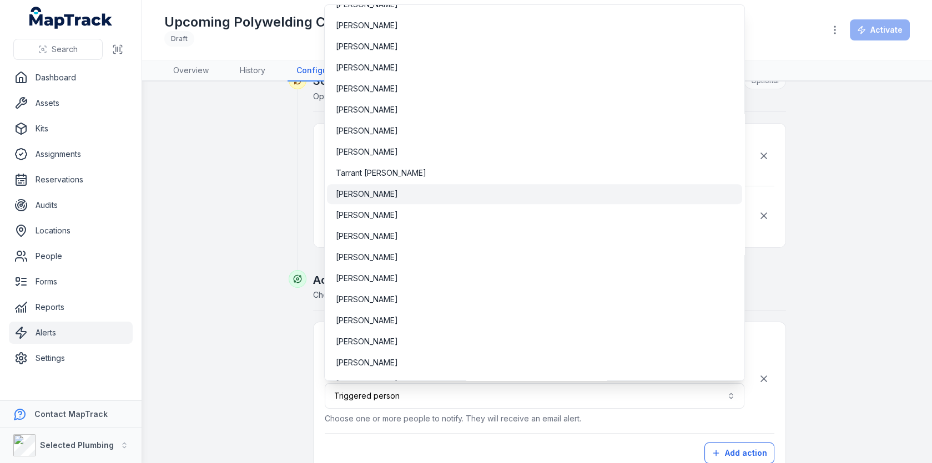
click at [427, 191] on div "[PERSON_NAME]" at bounding box center [534, 194] width 397 height 11
click at [488, 189] on div "[PERSON_NAME]" at bounding box center [534, 193] width 397 height 11
click at [836, 222] on div "**********" at bounding box center [536, 130] width 745 height 787
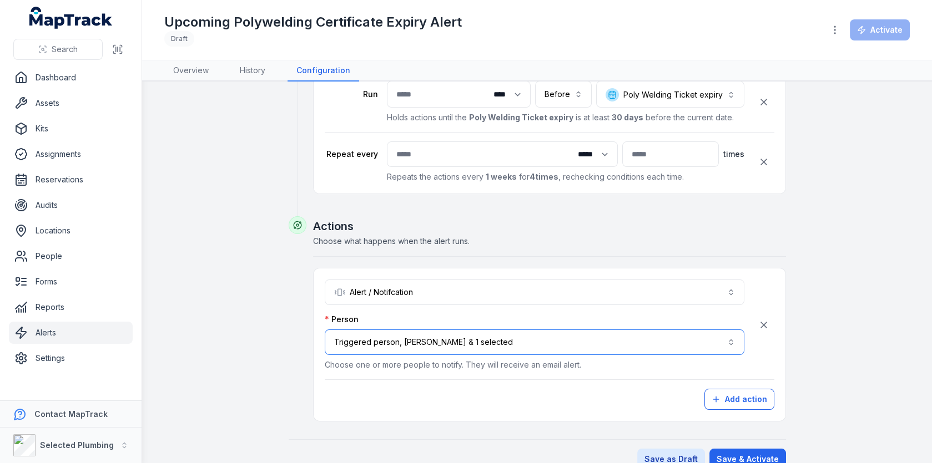
scroll to position [422, 0]
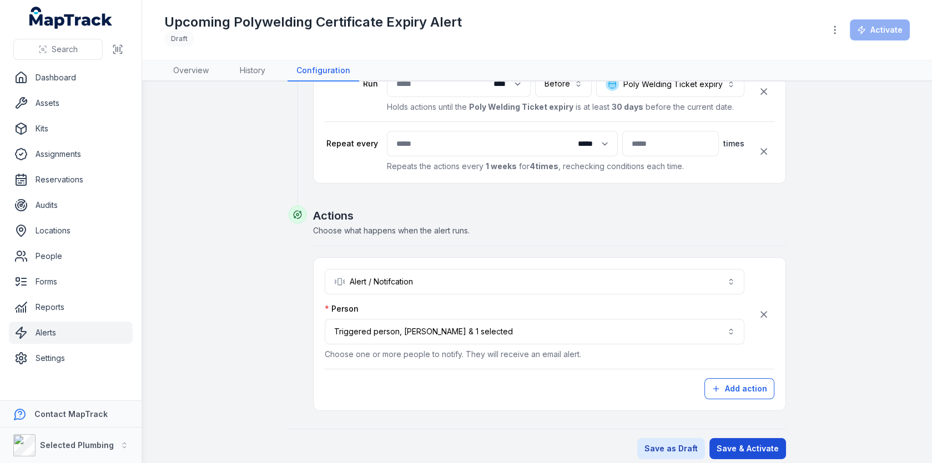
click at [726, 438] on button "Save & Activate" at bounding box center [747, 448] width 77 height 21
click at [829, 329] on div "**********" at bounding box center [536, 66] width 745 height 787
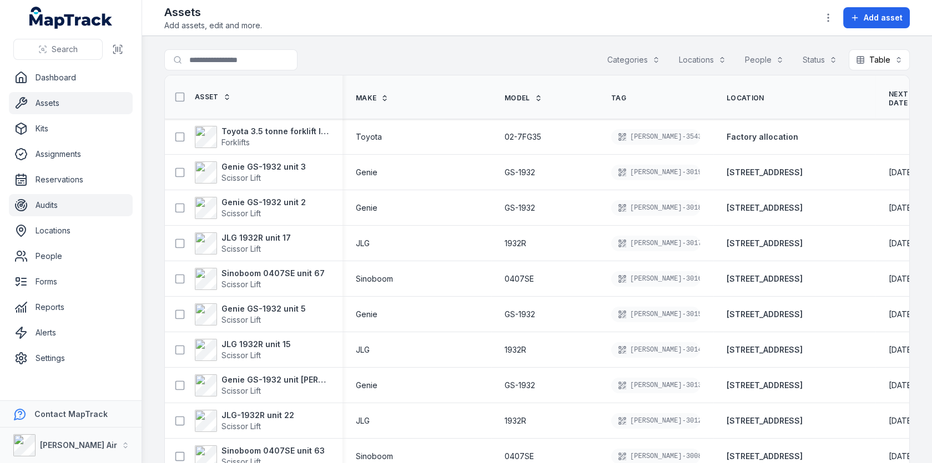
click at [69, 199] on link "Audits" at bounding box center [71, 205] width 124 height 22
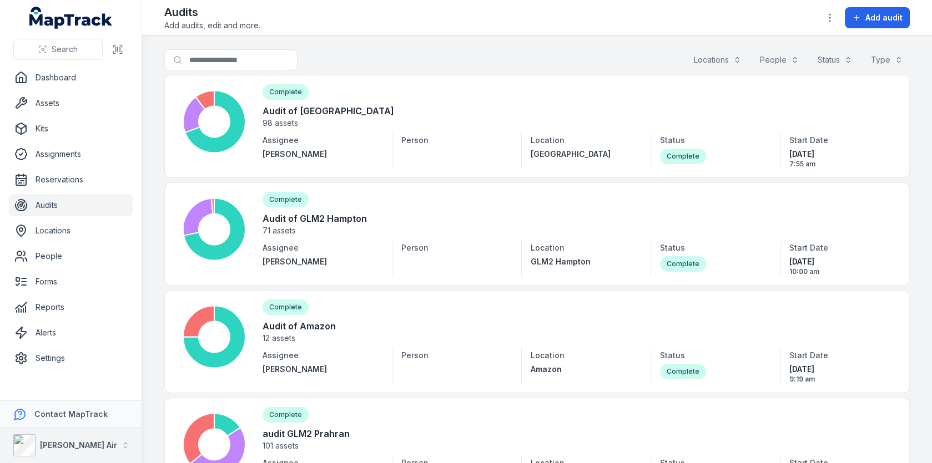
click at [81, 446] on button "Ellis Air" at bounding box center [70, 446] width 141 height 36
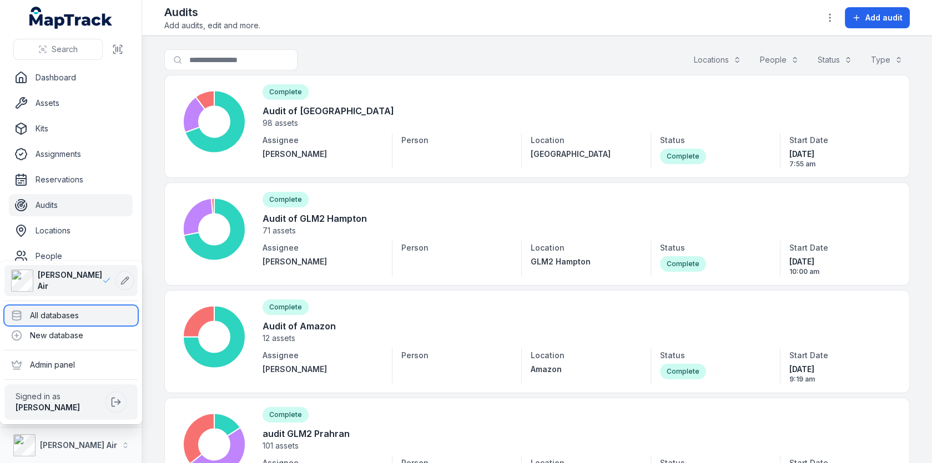
click at [119, 307] on div "All databases" at bounding box center [70, 316] width 133 height 20
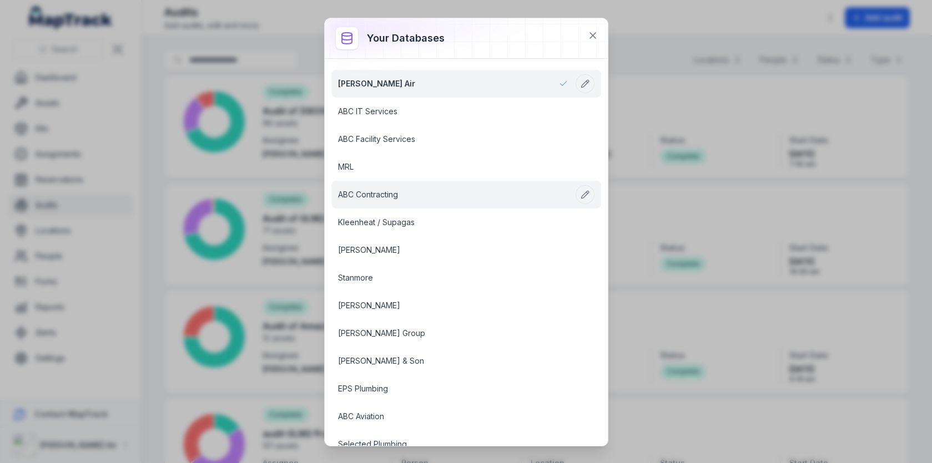
click at [426, 194] on link "ABC Contracting" at bounding box center [453, 194] width 230 height 11
